Goal: Task Accomplishment & Management: Manage account settings

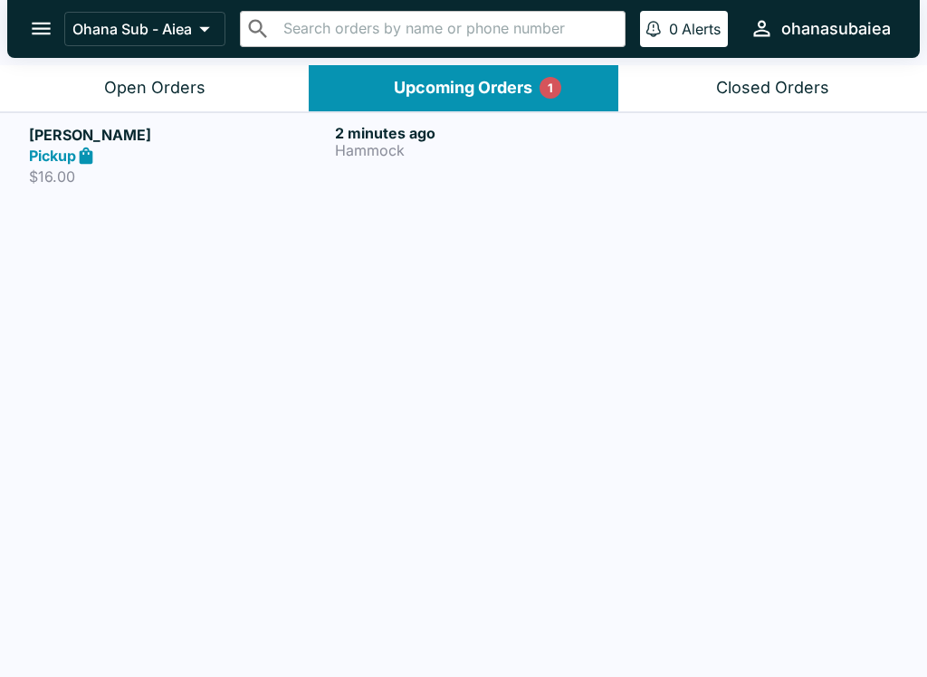
scroll to position [3, 0]
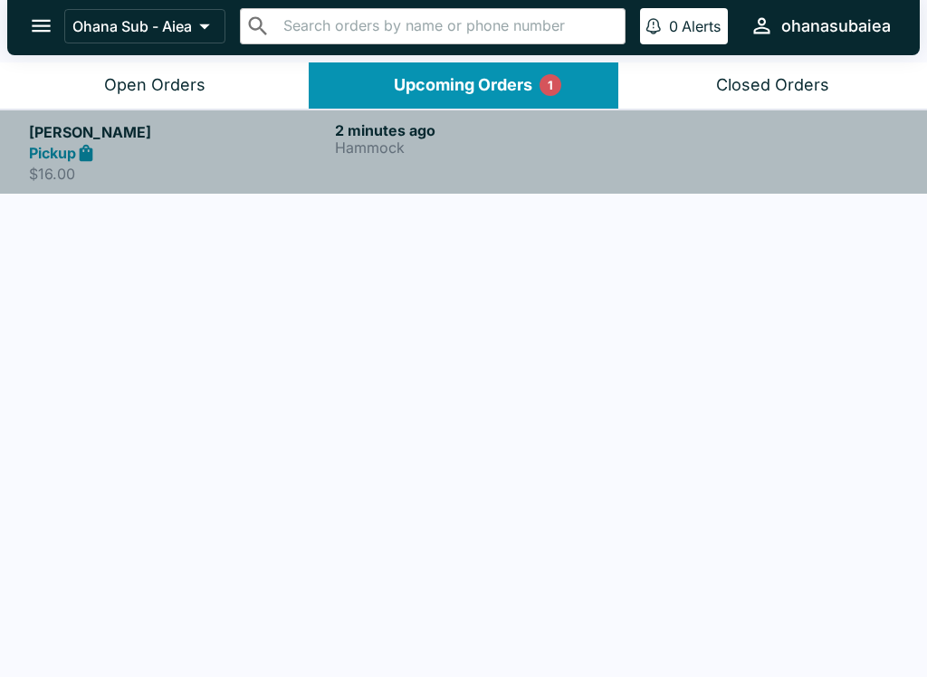
click at [338, 167] on div "2 minutes ago [PERSON_NAME]" at bounding box center [484, 152] width 299 height 62
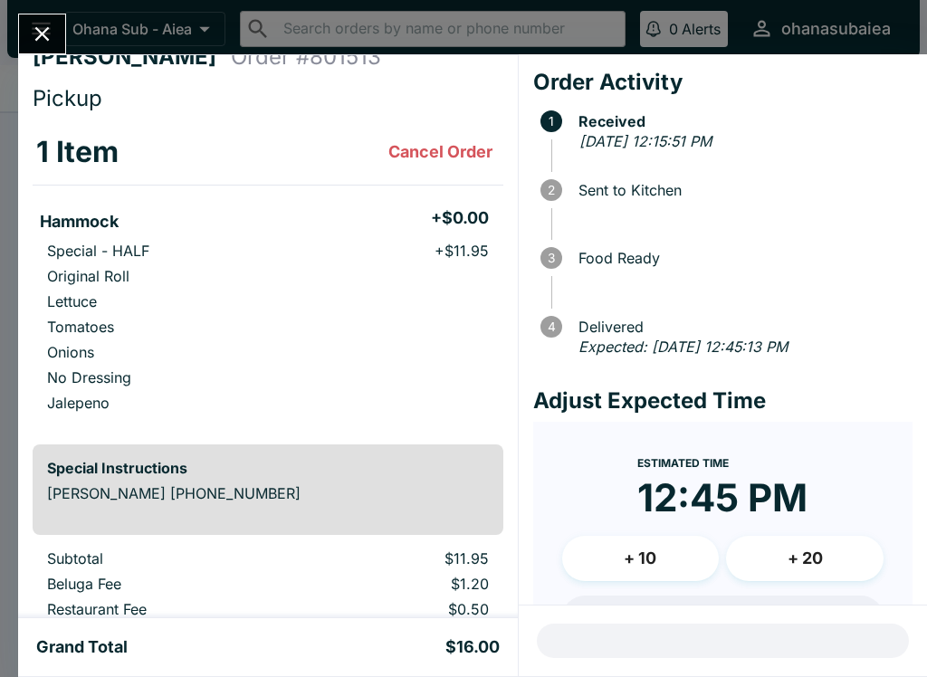
scroll to position [30, 0]
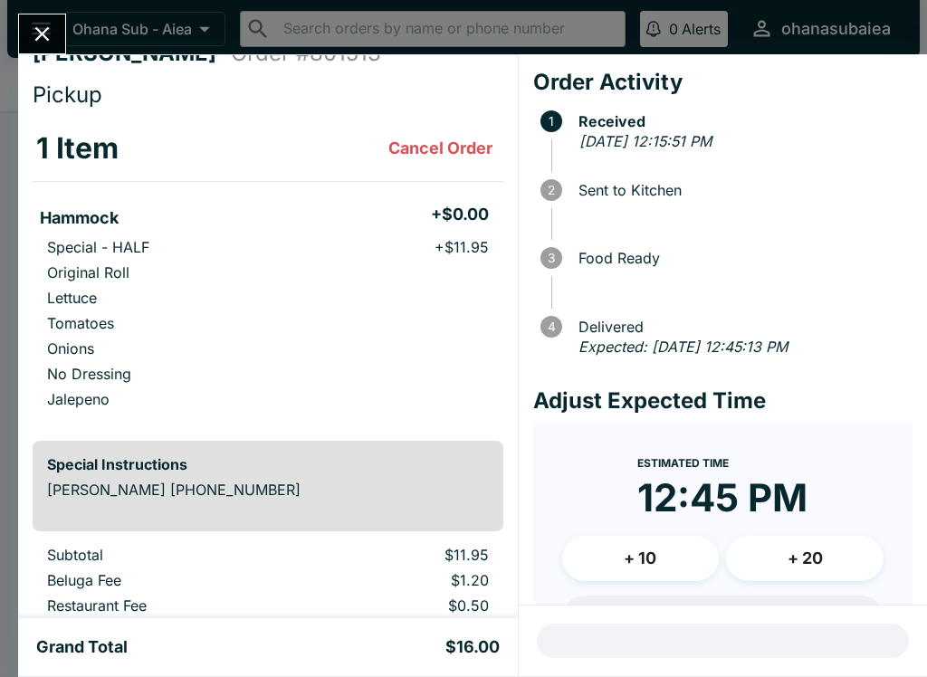
click at [85, 40] on div "[PERSON_NAME] Order # 801513 Pickup 1 Item Cancel Order Hammock + $0.00 Special…" at bounding box center [463, 338] width 927 height 677
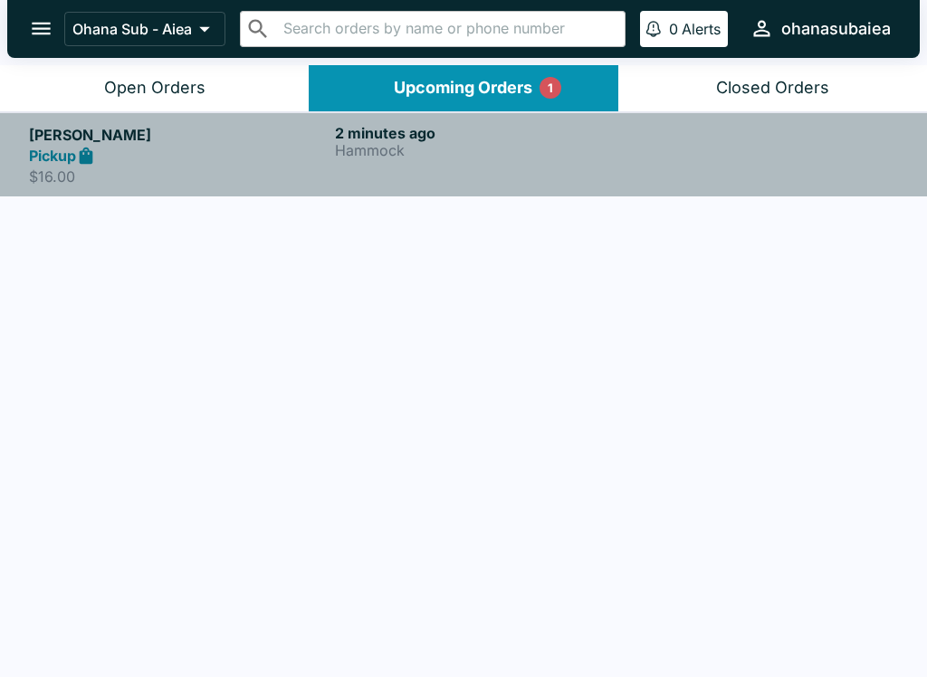
click at [90, 166] on div "[PERSON_NAME] Pickup $16.00" at bounding box center [178, 155] width 299 height 62
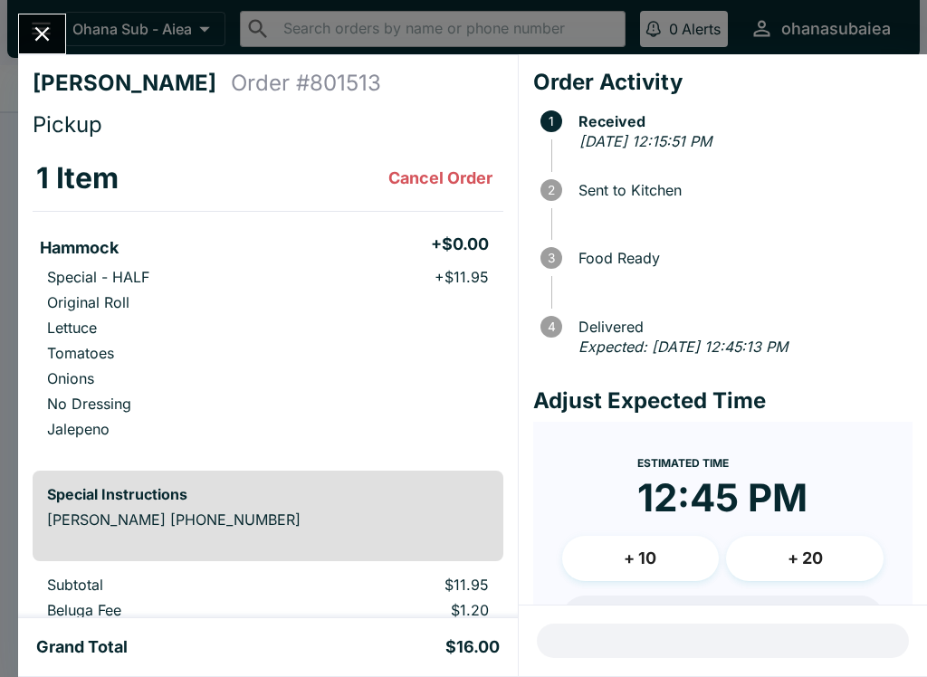
click at [41, 23] on icon "Close" at bounding box center [42, 34] width 24 height 24
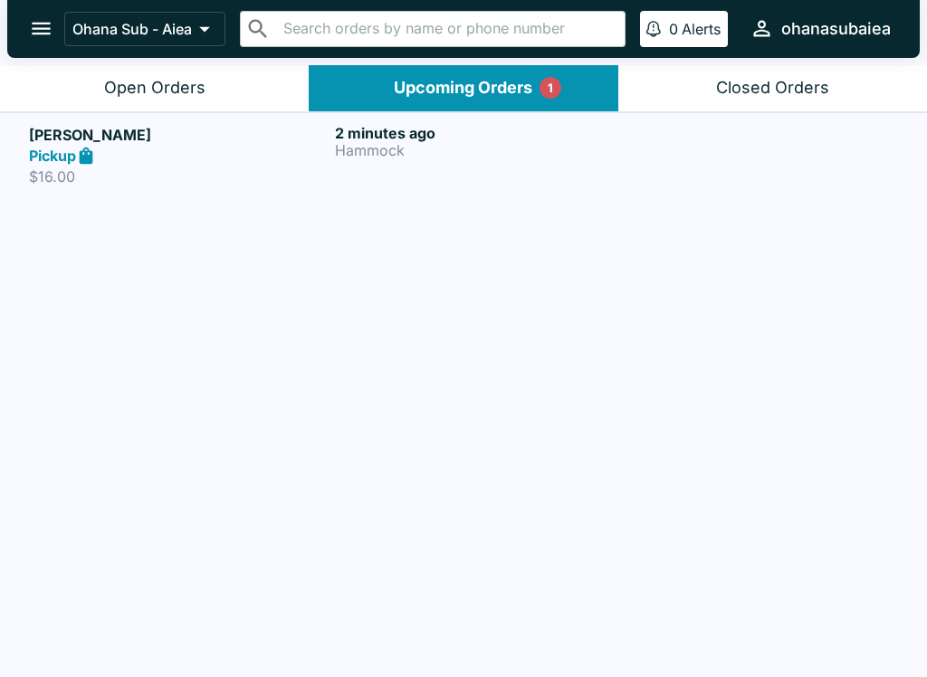
click at [173, 100] on button "Open Orders" at bounding box center [154, 88] width 309 height 46
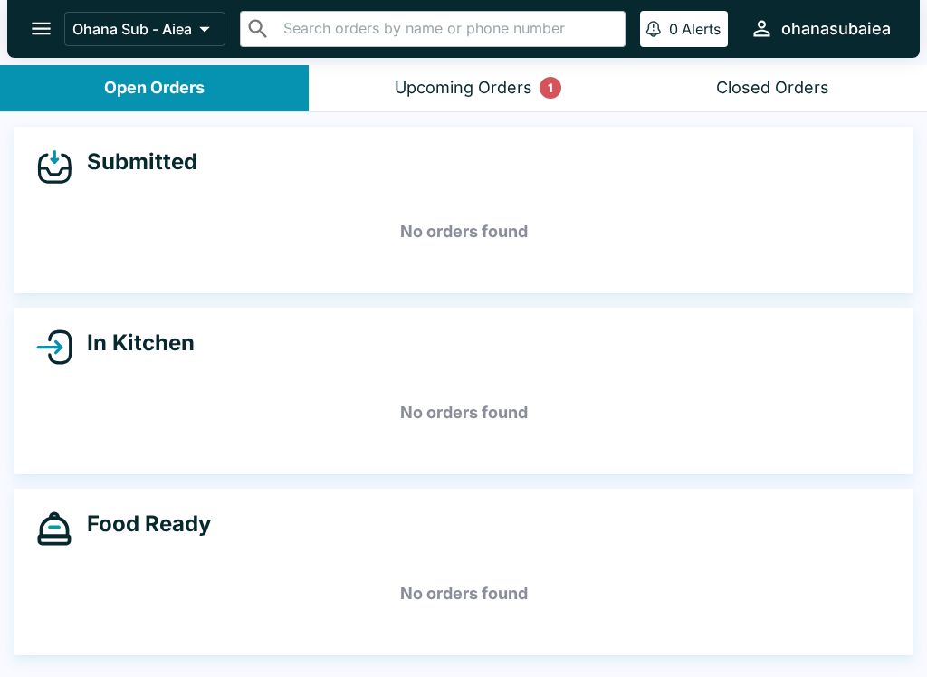
click at [453, 59] on header "Ohana Sub - Aiea ​ ​ 0 Alerts ohanasubaiea" at bounding box center [463, 32] width 927 height 65
click at [397, 100] on button "Upcoming Orders 1" at bounding box center [463, 88] width 309 height 46
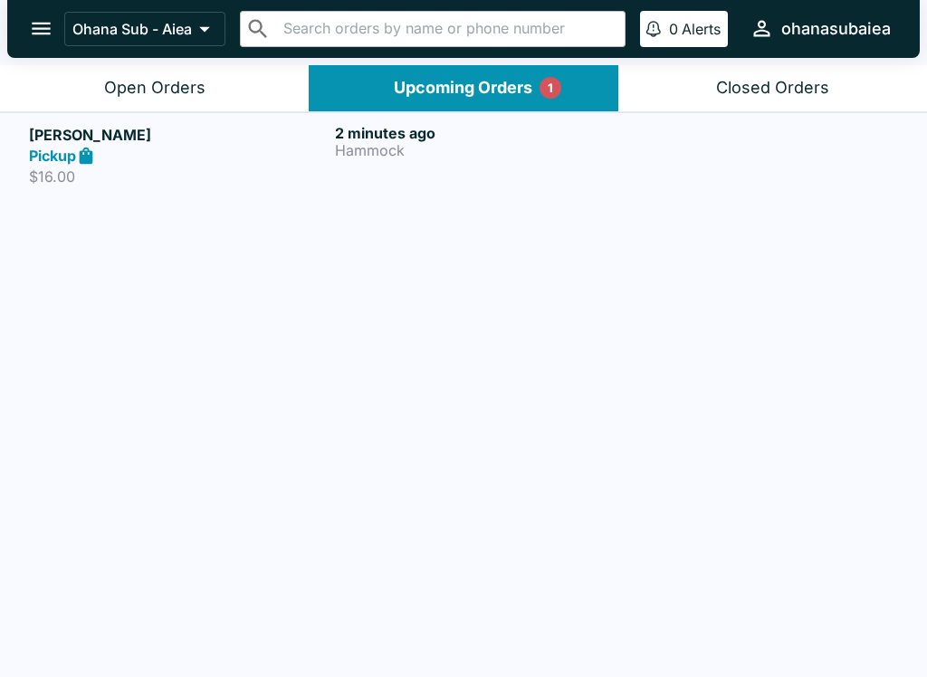
click at [162, 178] on p "$16.00" at bounding box center [178, 176] width 299 height 18
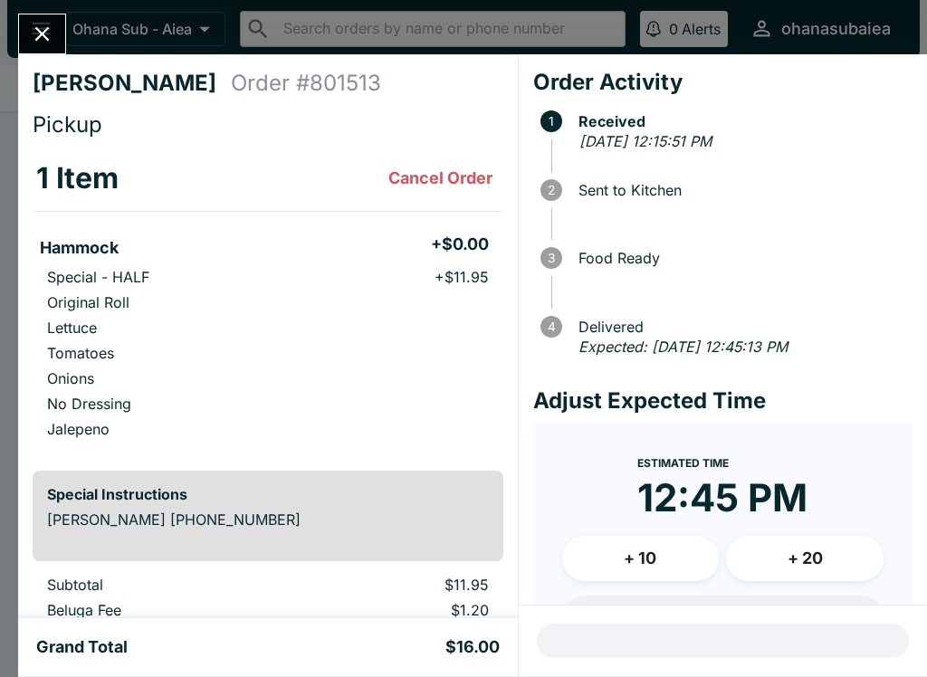
click at [27, 31] on button "Close" at bounding box center [42, 33] width 46 height 39
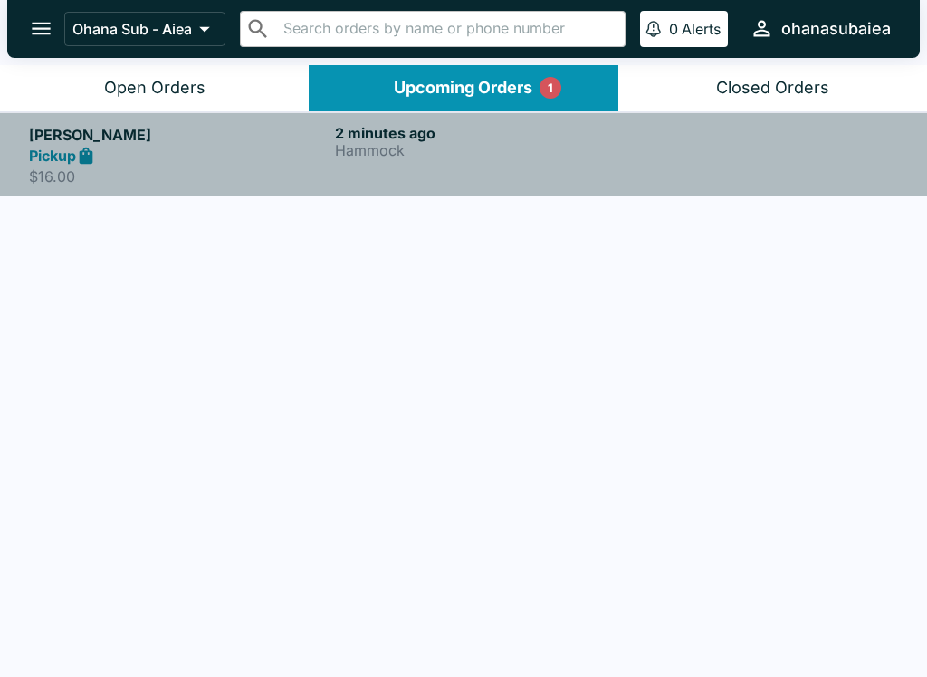
click at [102, 194] on link "[PERSON_NAME] Pickup $16.00 2 minutes ago Hammock" at bounding box center [463, 154] width 927 height 85
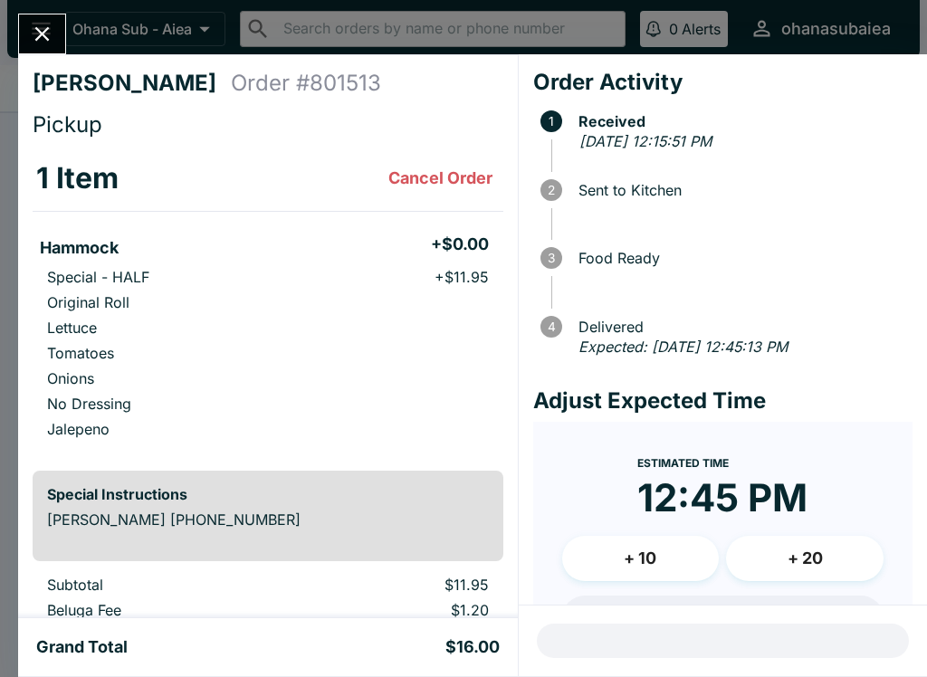
click at [43, 36] on icon "Close" at bounding box center [42, 34] width 14 height 14
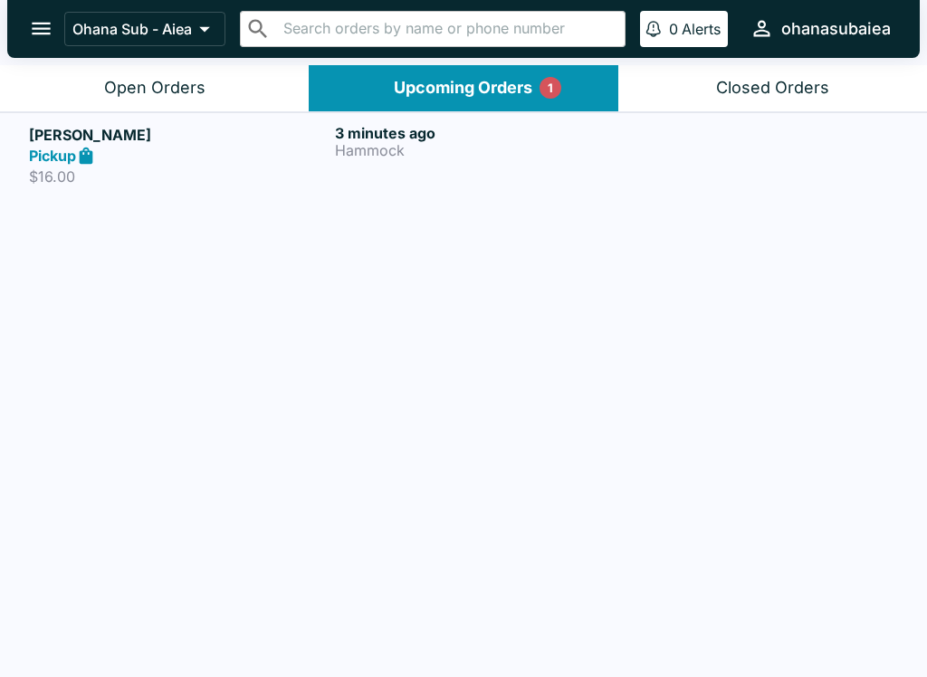
click at [174, 88] on div "Open Orders" at bounding box center [154, 88] width 101 height 21
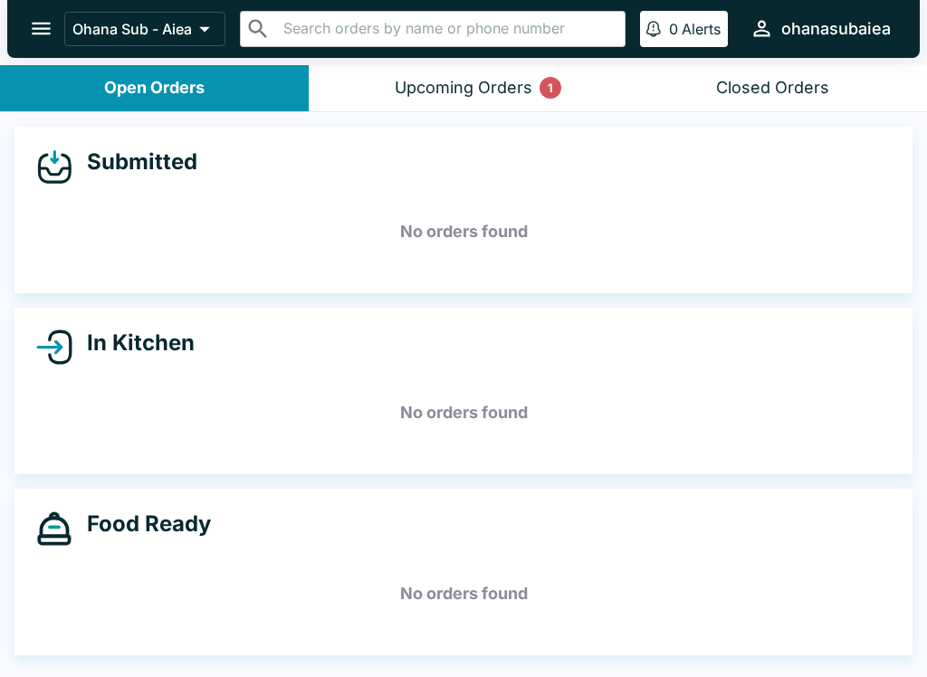
click at [442, 85] on div "Upcoming Orders 1" at bounding box center [464, 88] width 138 height 21
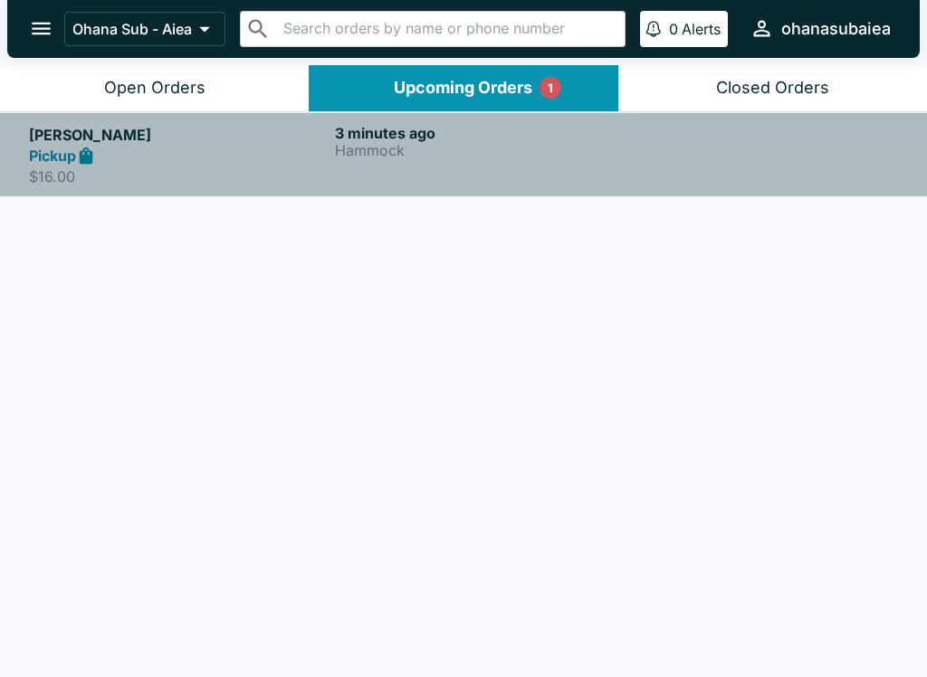
click at [132, 185] on p "$16.00" at bounding box center [178, 176] width 299 height 18
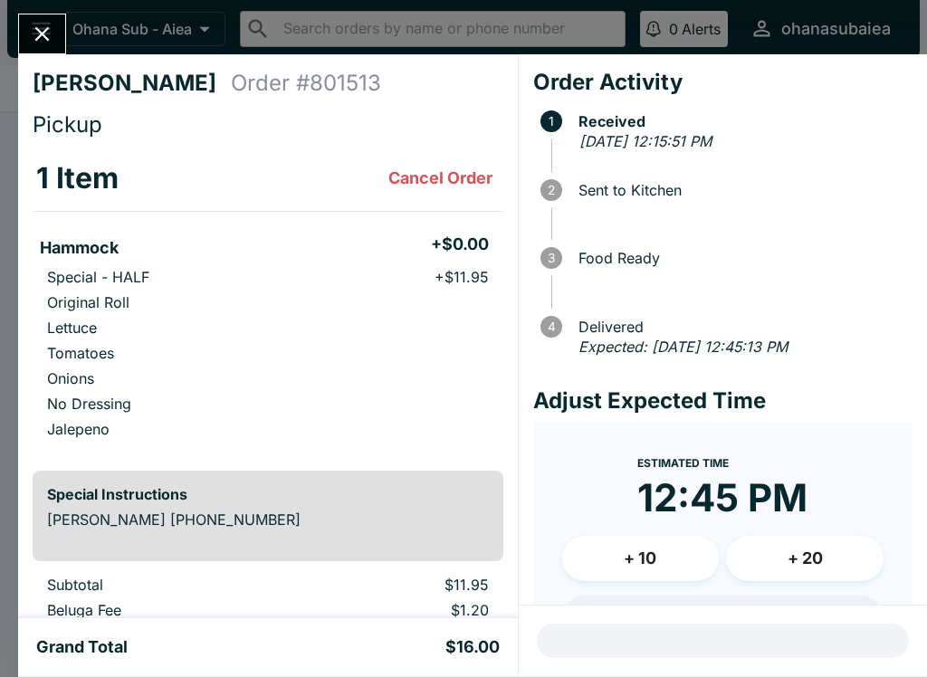
click at [40, 39] on icon "Close" at bounding box center [42, 34] width 24 height 24
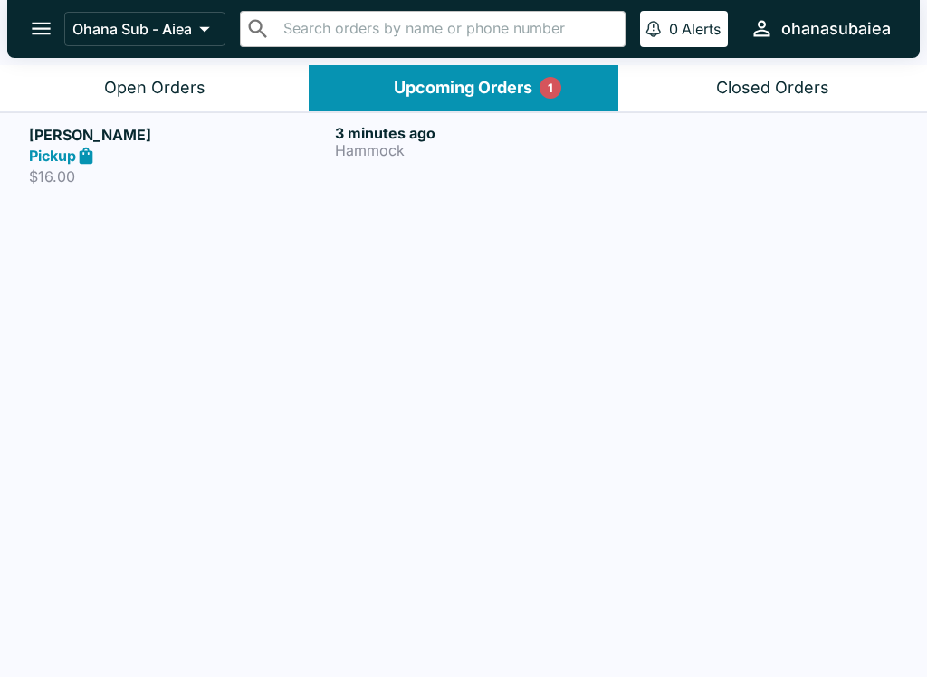
click at [97, 109] on button "Open Orders" at bounding box center [154, 88] width 309 height 46
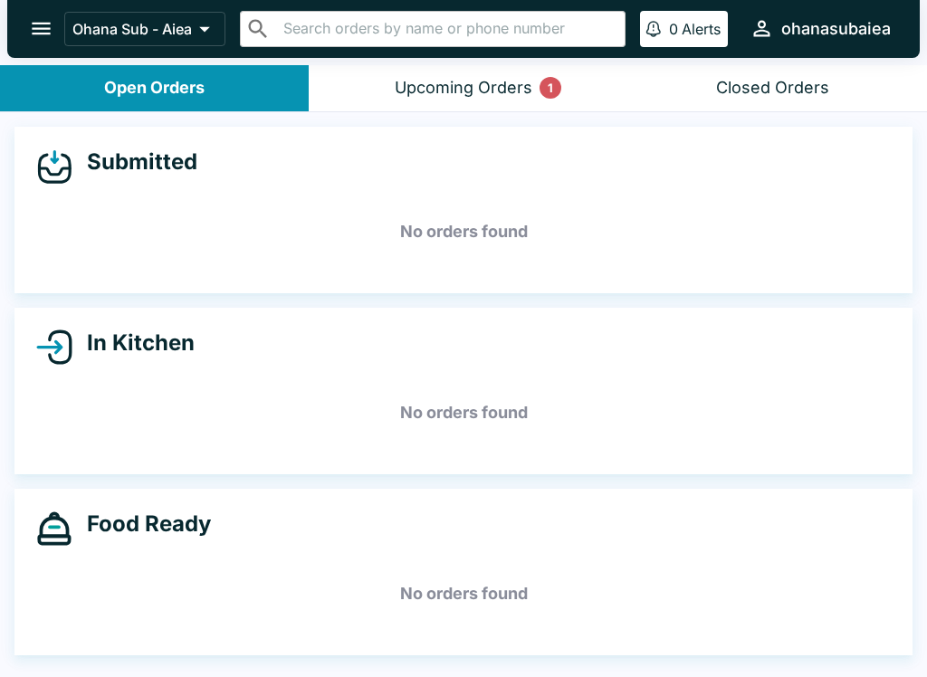
click at [492, 78] on div "Upcoming Orders 1" at bounding box center [464, 88] width 138 height 21
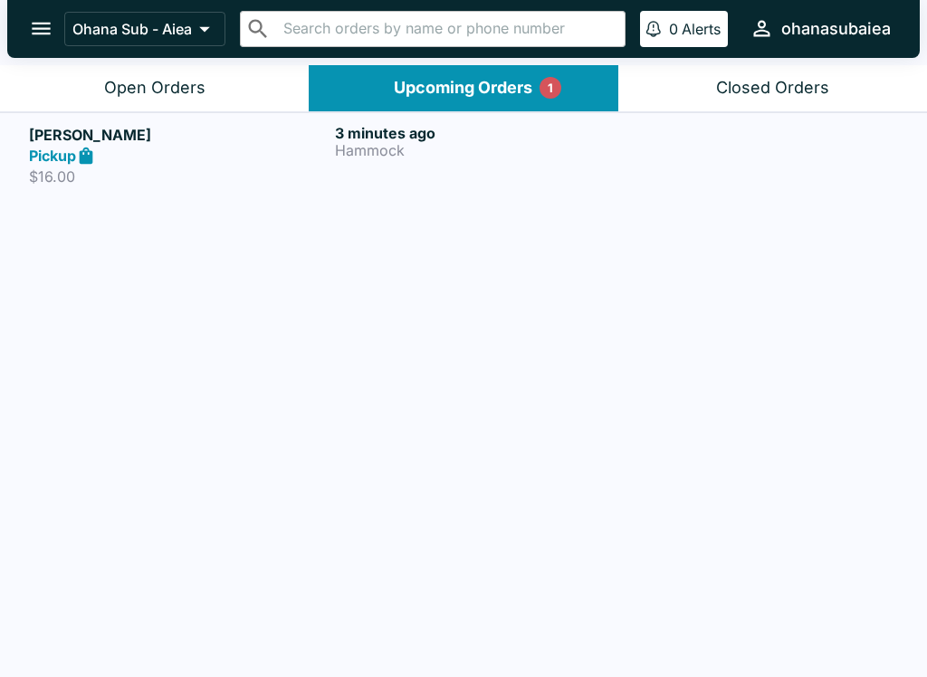
click at [267, 184] on p "$16.00" at bounding box center [178, 176] width 299 height 18
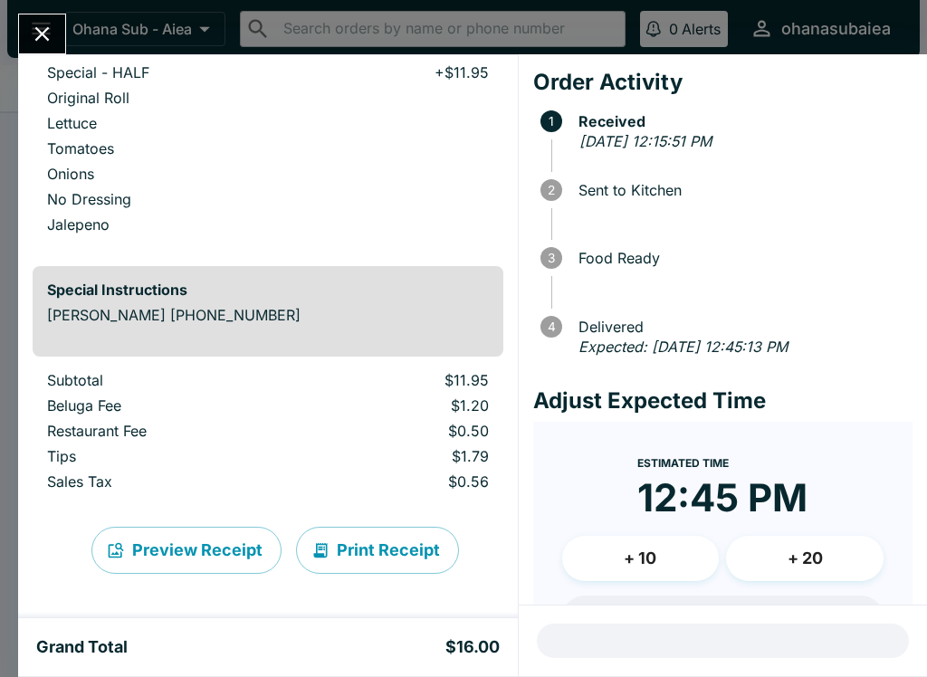
scroll to position [205, 0]
click at [40, 19] on button "Close" at bounding box center [42, 33] width 46 height 39
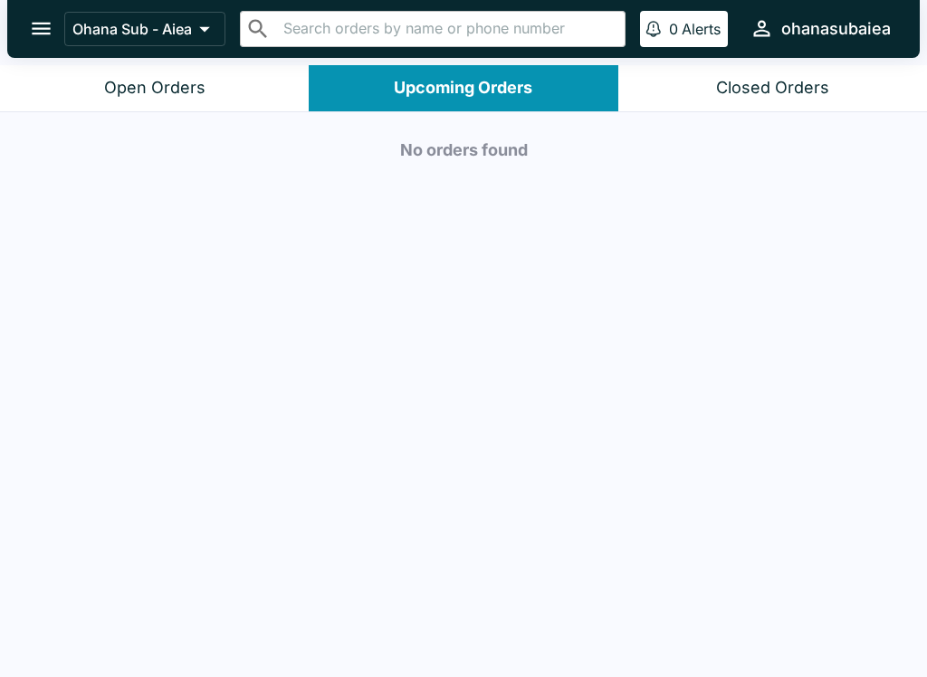
click at [512, 70] on button "Upcoming Orders" at bounding box center [463, 88] width 309 height 46
click at [227, 84] on button "Open Orders" at bounding box center [154, 88] width 309 height 46
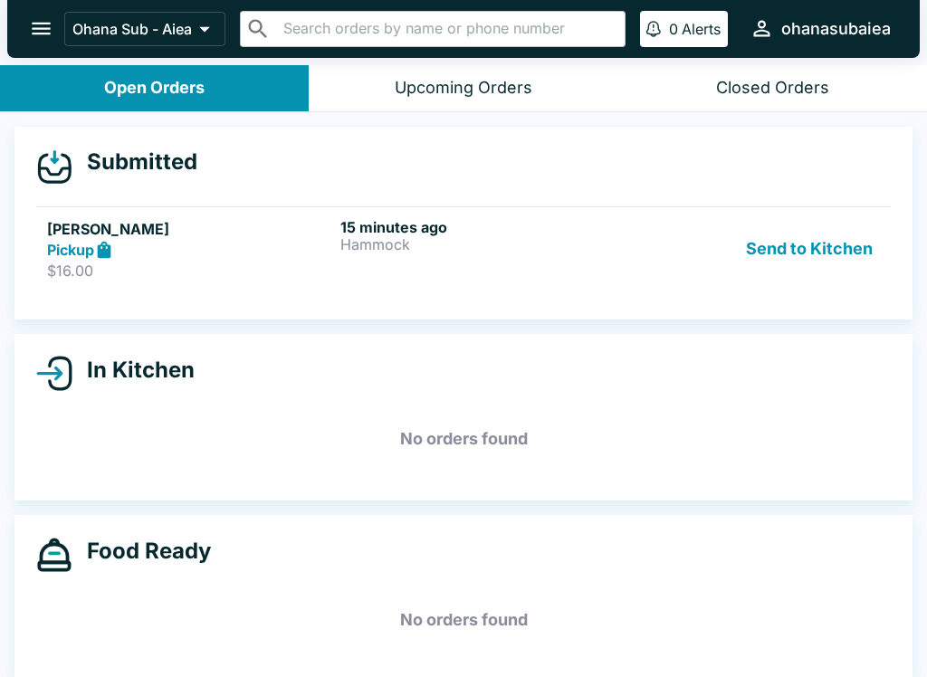
click at [831, 236] on button "Send to Kitchen" at bounding box center [808, 249] width 141 height 62
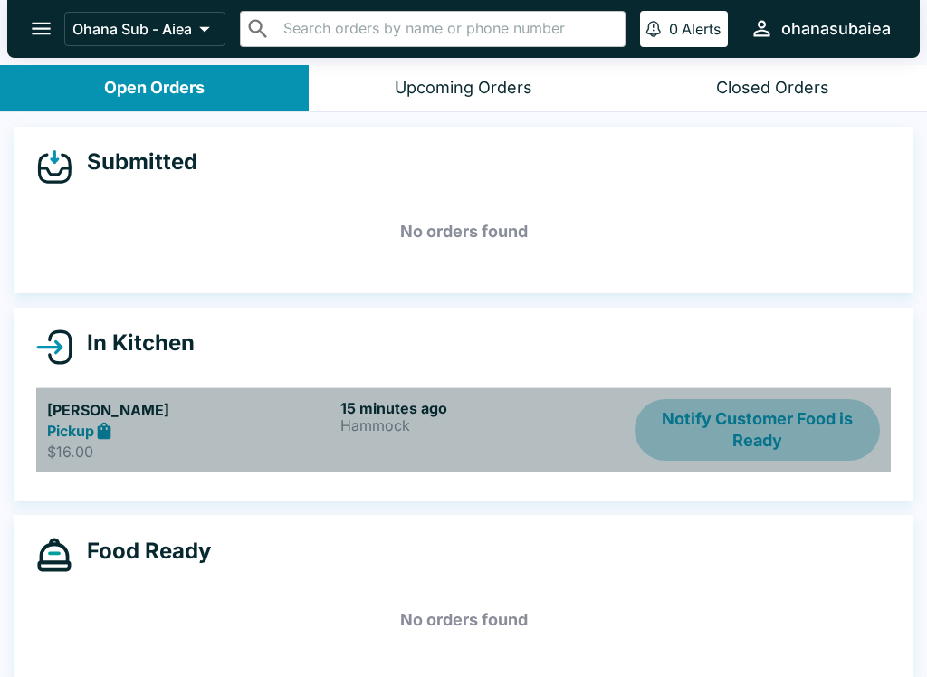
click at [780, 417] on button "Notify Customer Food is Ready" at bounding box center [756, 430] width 245 height 62
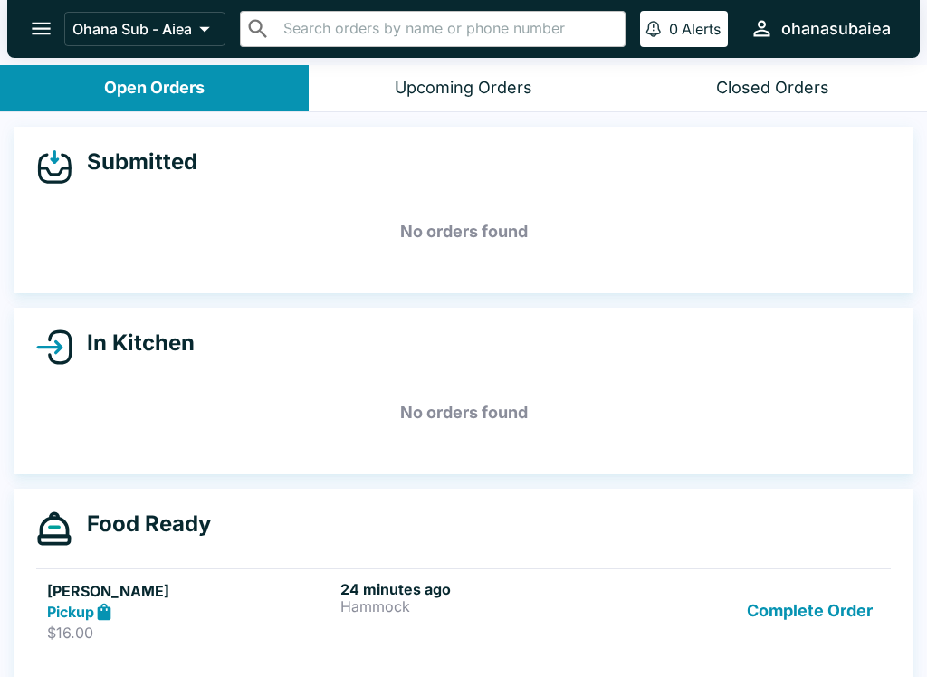
click at [805, 607] on button "Complete Order" at bounding box center [809, 611] width 140 height 62
